Goal: Information Seeking & Learning: Learn about a topic

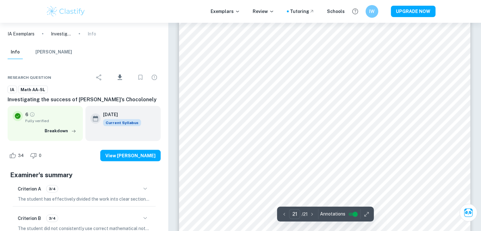
scroll to position [8632, 0]
type input "1"
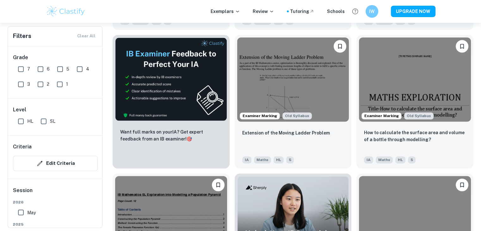
scroll to position [1075, 0]
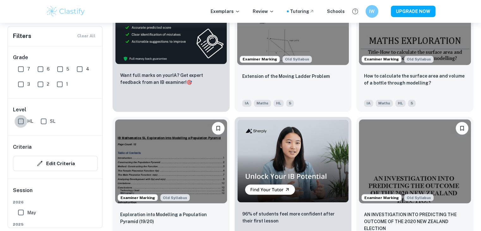
click at [26, 120] on input "HL" at bounding box center [21, 121] width 13 height 13
checkbox input "true"
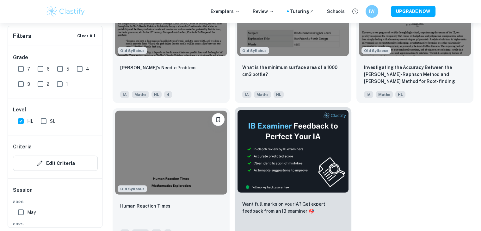
scroll to position [1664, 0]
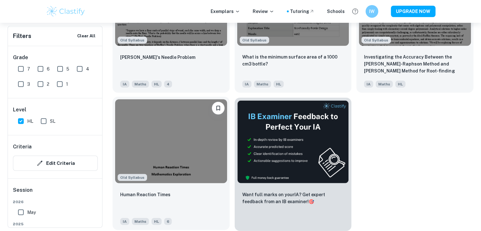
click at [193, 169] on img at bounding box center [171, 141] width 112 height 84
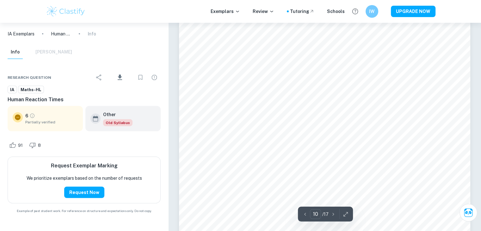
scroll to position [3984, 0]
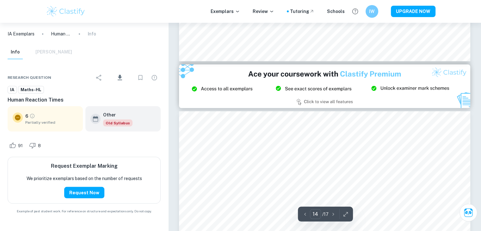
type input "15"
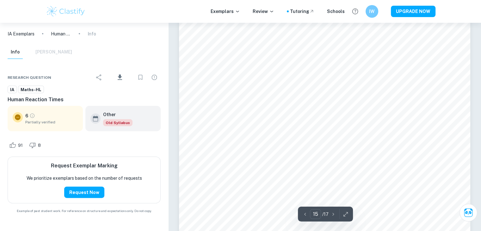
scroll to position [6197, 0]
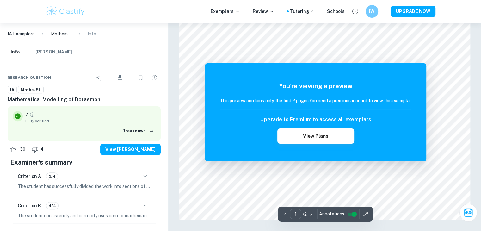
scroll to position [669, 0]
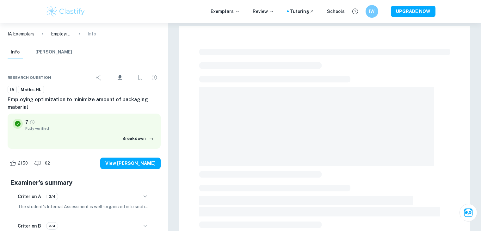
checkbox input "true"
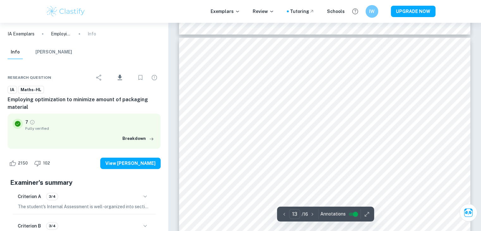
scroll to position [5154, 0]
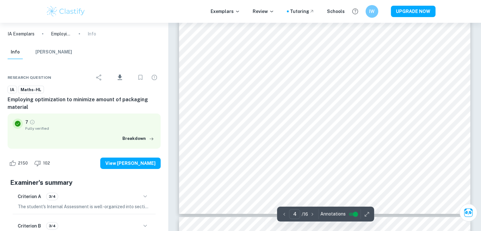
type input "3"
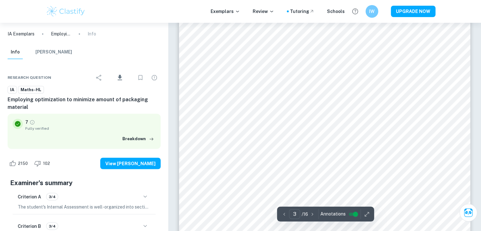
scroll to position [977, 0]
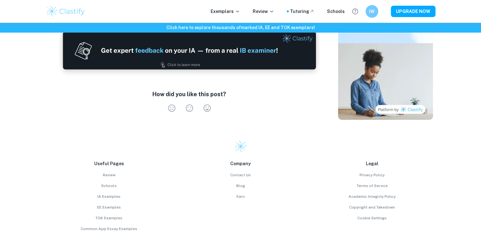
scroll to position [1518, 0]
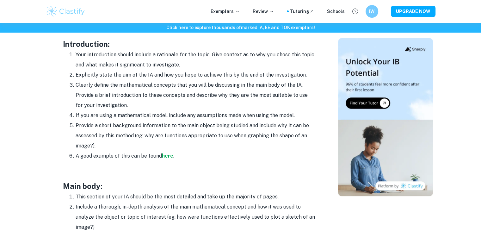
scroll to position [379, 0]
